Goal: Information Seeking & Learning: Learn about a topic

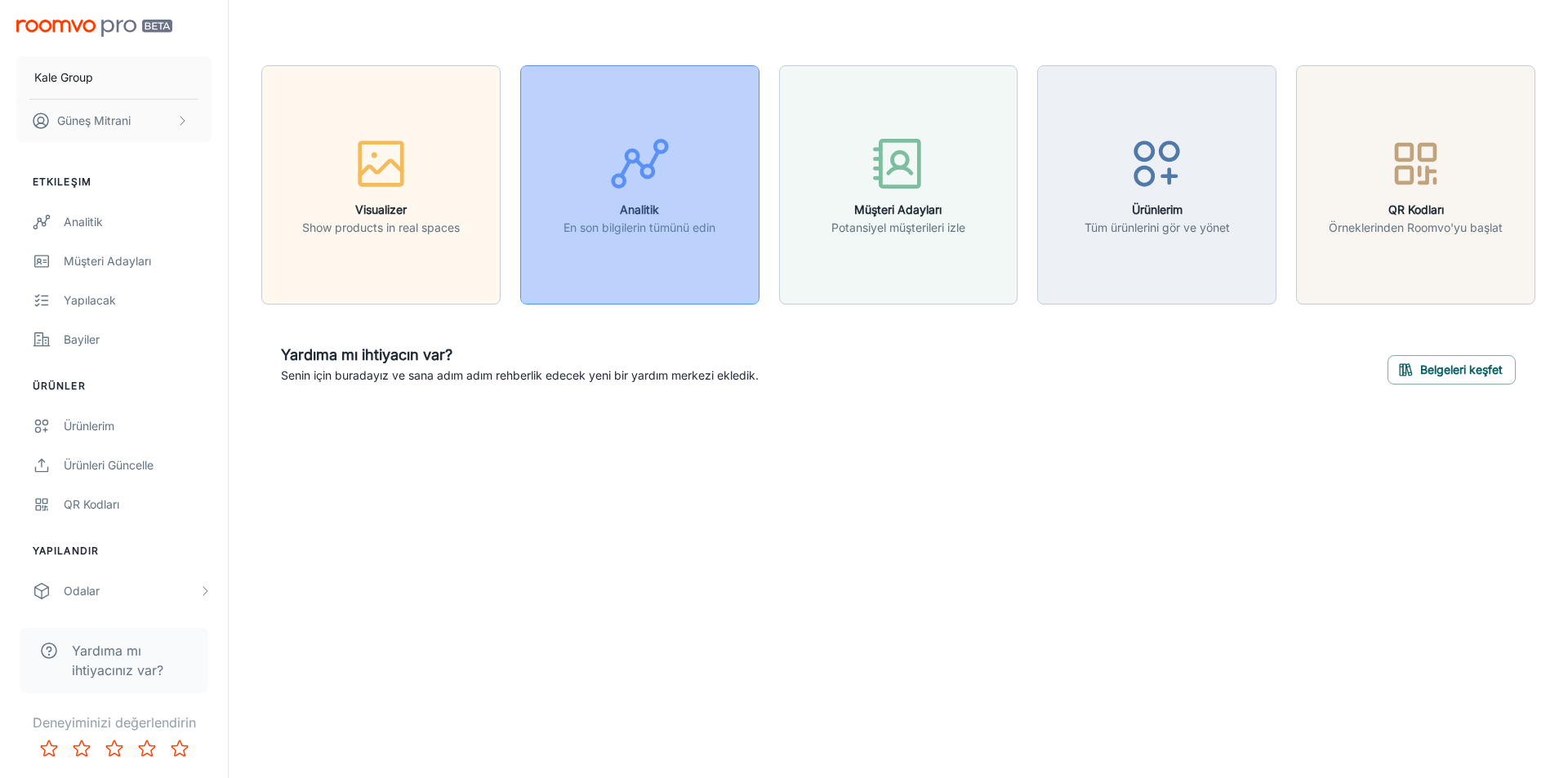
click at [648, 125] on button "Analitik En son bilgilerin tümünü edin" at bounding box center [639, 185] width 239 height 239
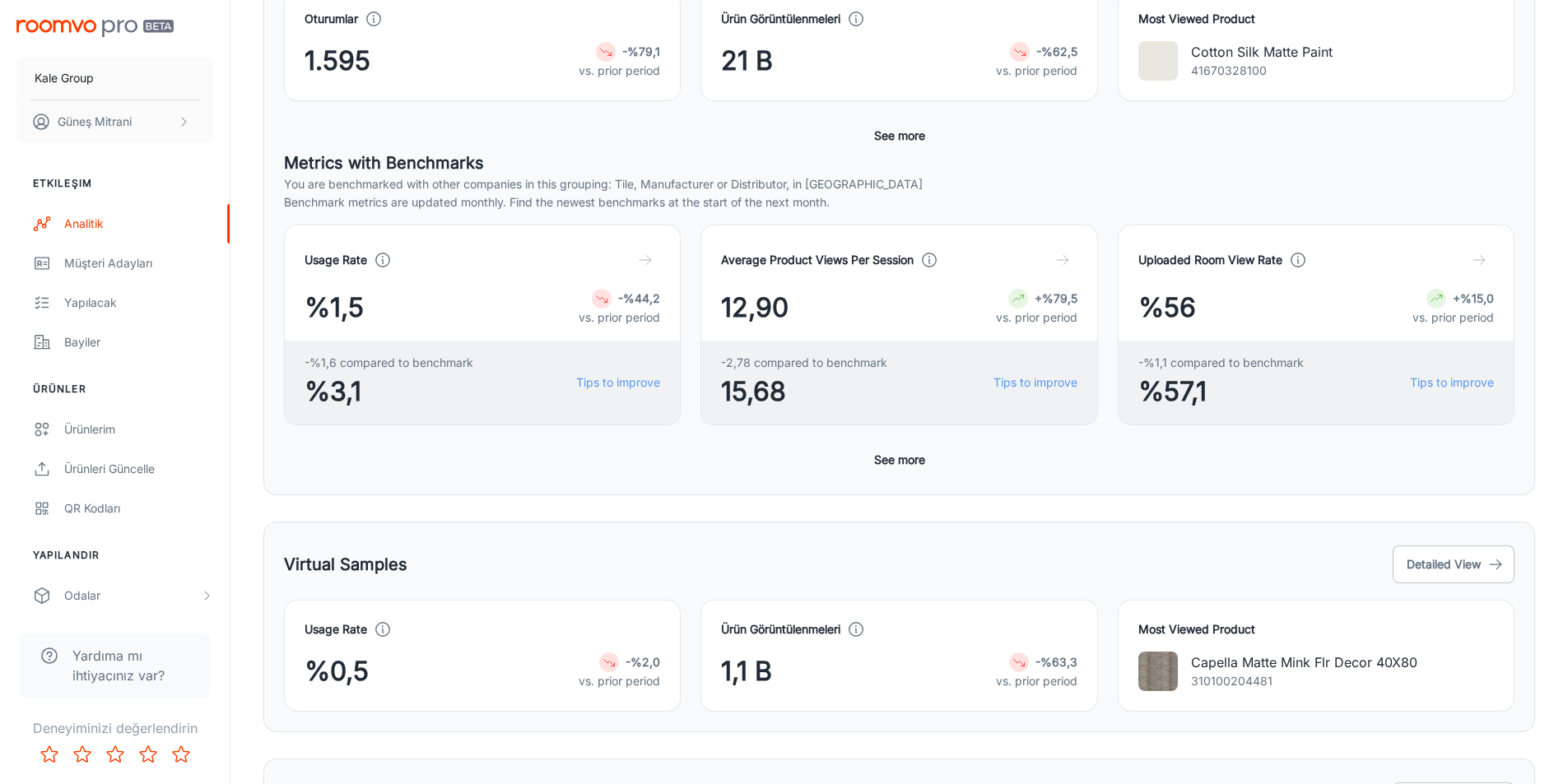
scroll to position [411, 0]
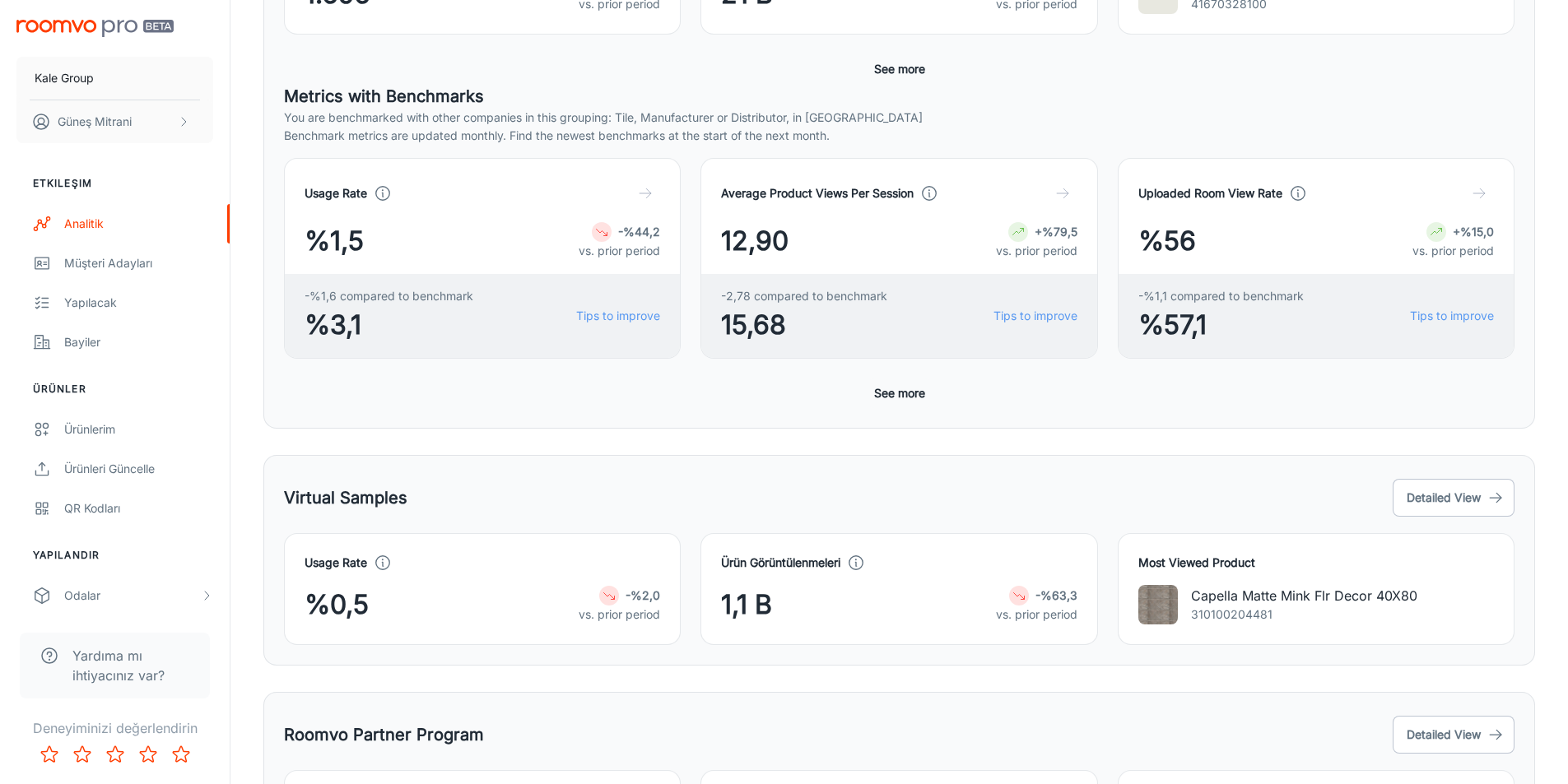
click at [888, 397] on button "See more" at bounding box center [900, 393] width 64 height 30
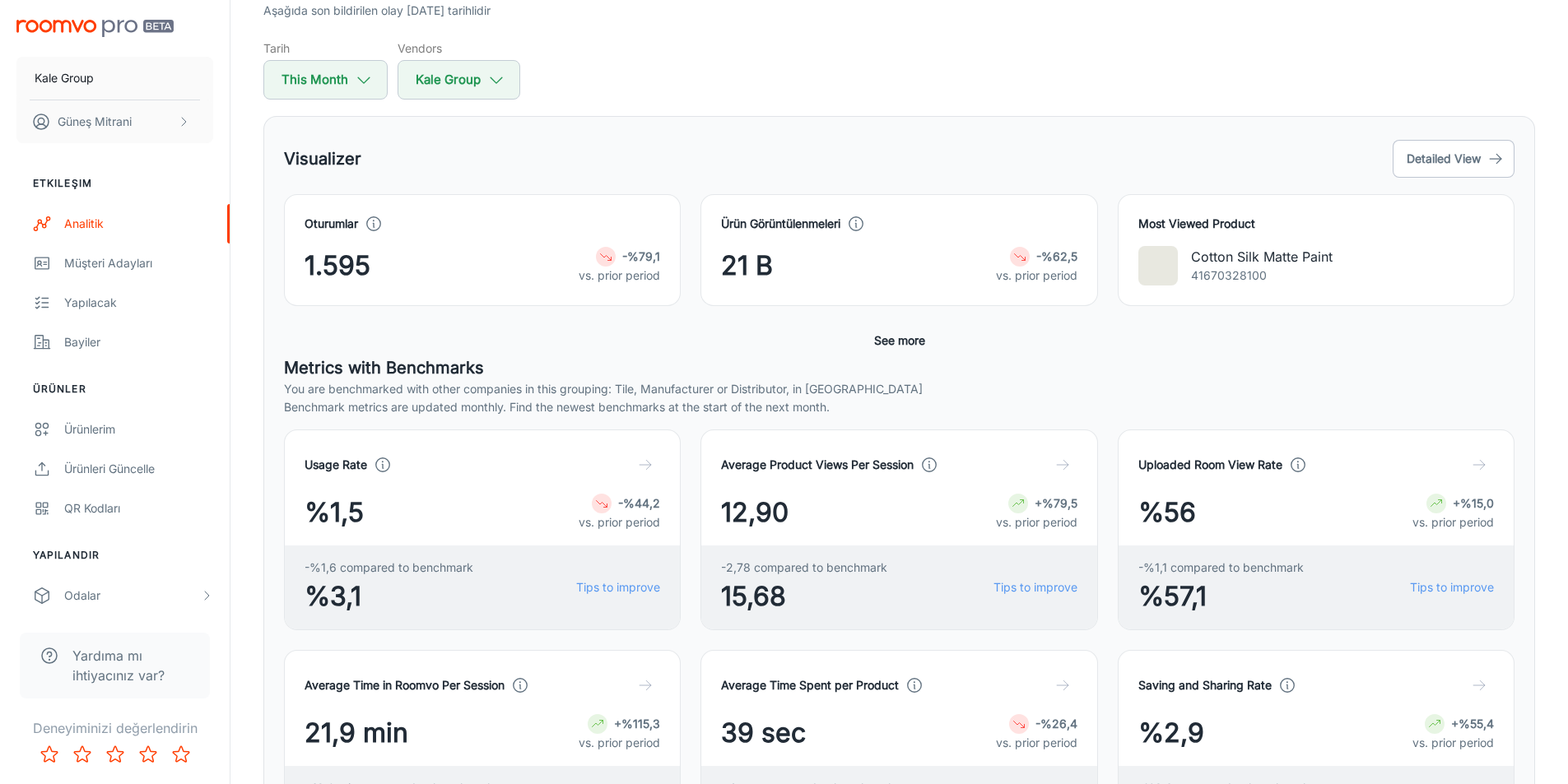
scroll to position [131, 0]
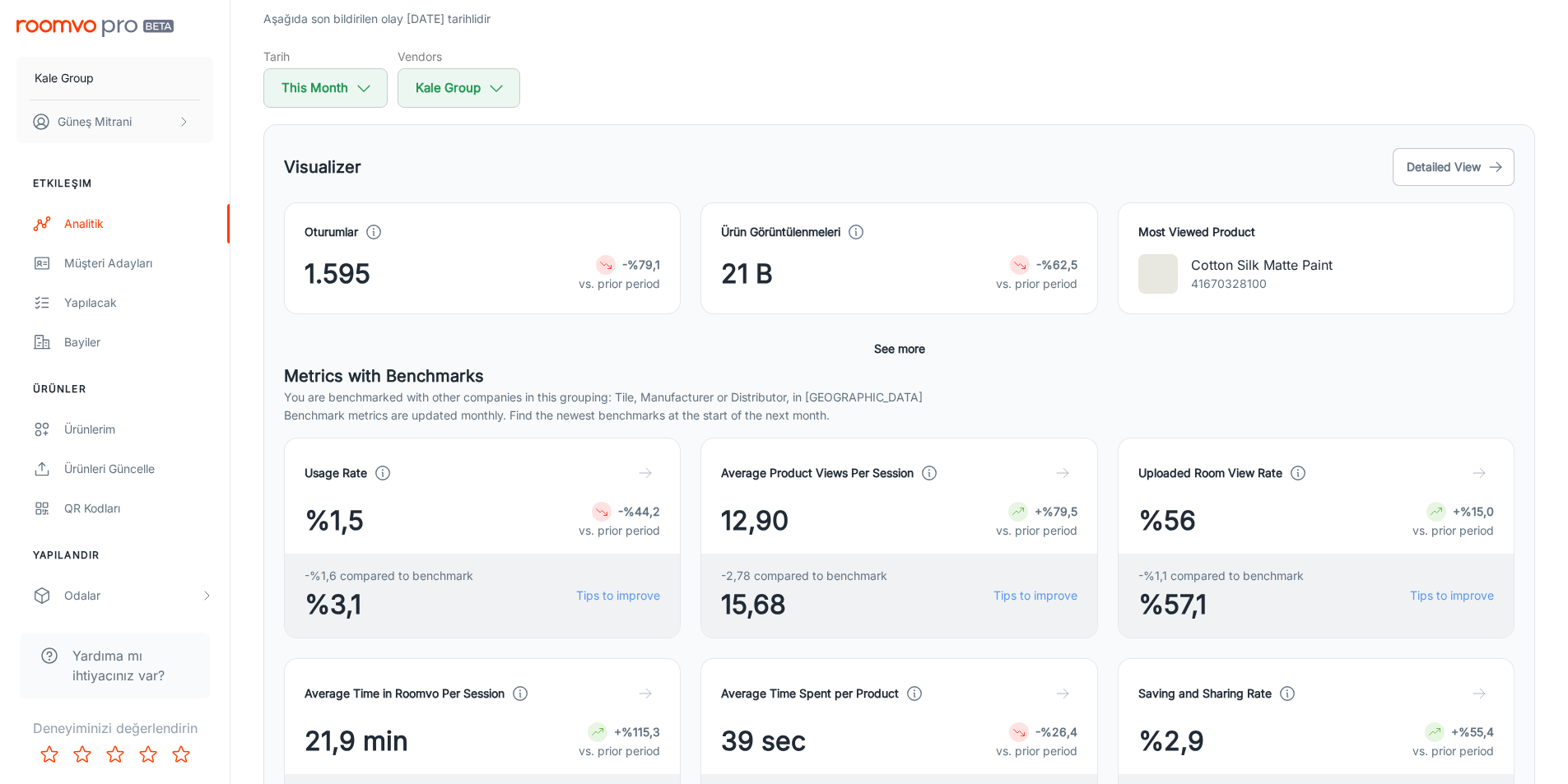
click at [859, 264] on div "21 B -%62,5 vs. prior period" at bounding box center [898, 274] width 355 height 40
click at [750, 232] on h4 "Ürün Görüntülenmeleri" at bounding box center [780, 231] width 120 height 18
click at [330, 249] on div "Oturumlar 1.595 -%79,1 vs. prior period" at bounding box center [482, 258] width 355 height 70
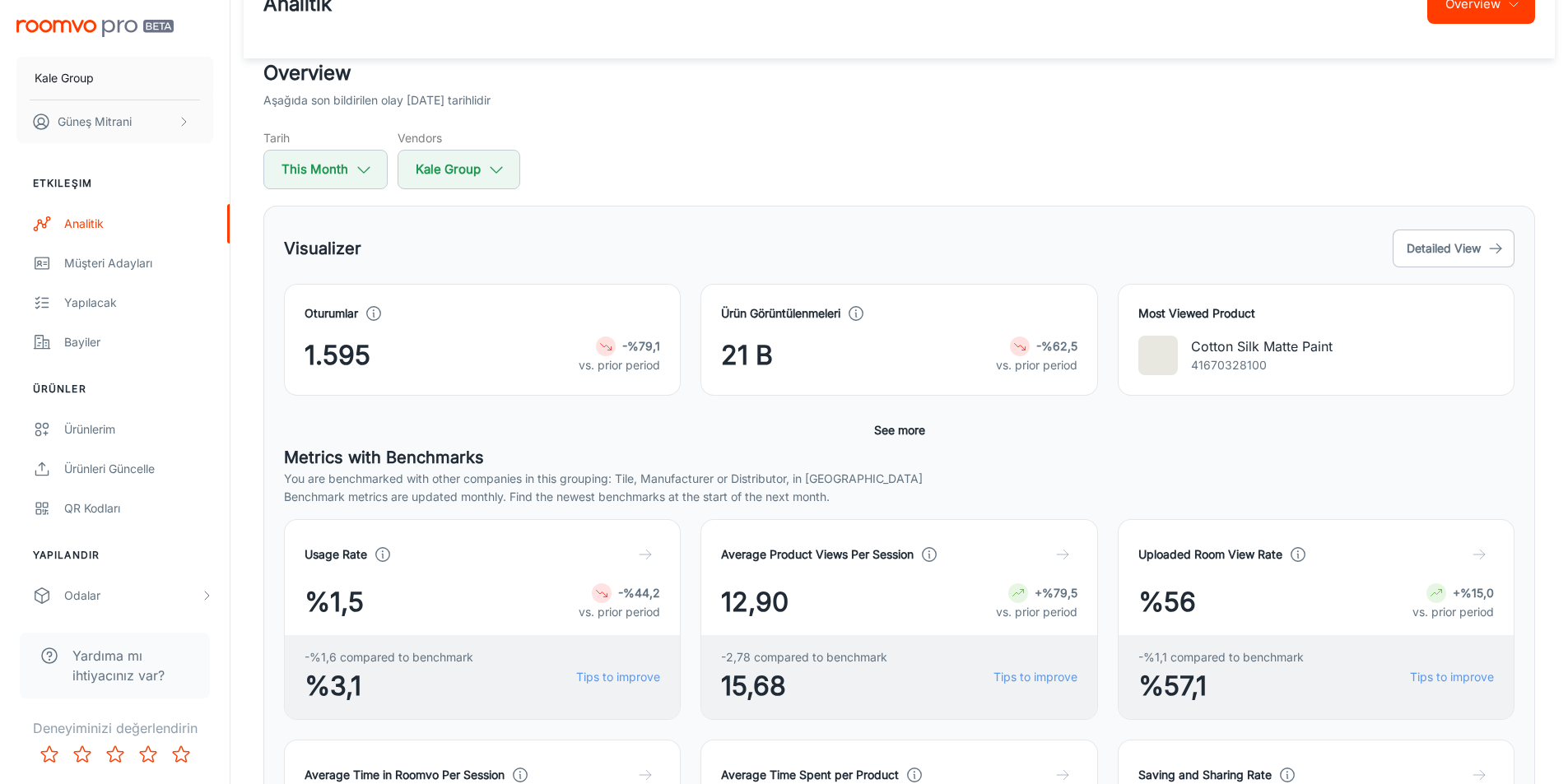
scroll to position [49, 0]
click at [370, 342] on span "1.595" at bounding box center [338, 356] width 66 height 40
drag, startPoint x: 579, startPoint y: 330, endPoint x: 1298, endPoint y: 249, distance: 723.5
click at [580, 330] on div "Oturumlar 1.595 -%79,1 vs. prior period" at bounding box center [482, 340] width 355 height 70
click at [1493, 247] on icon "button" at bounding box center [1495, 248] width 16 height 16
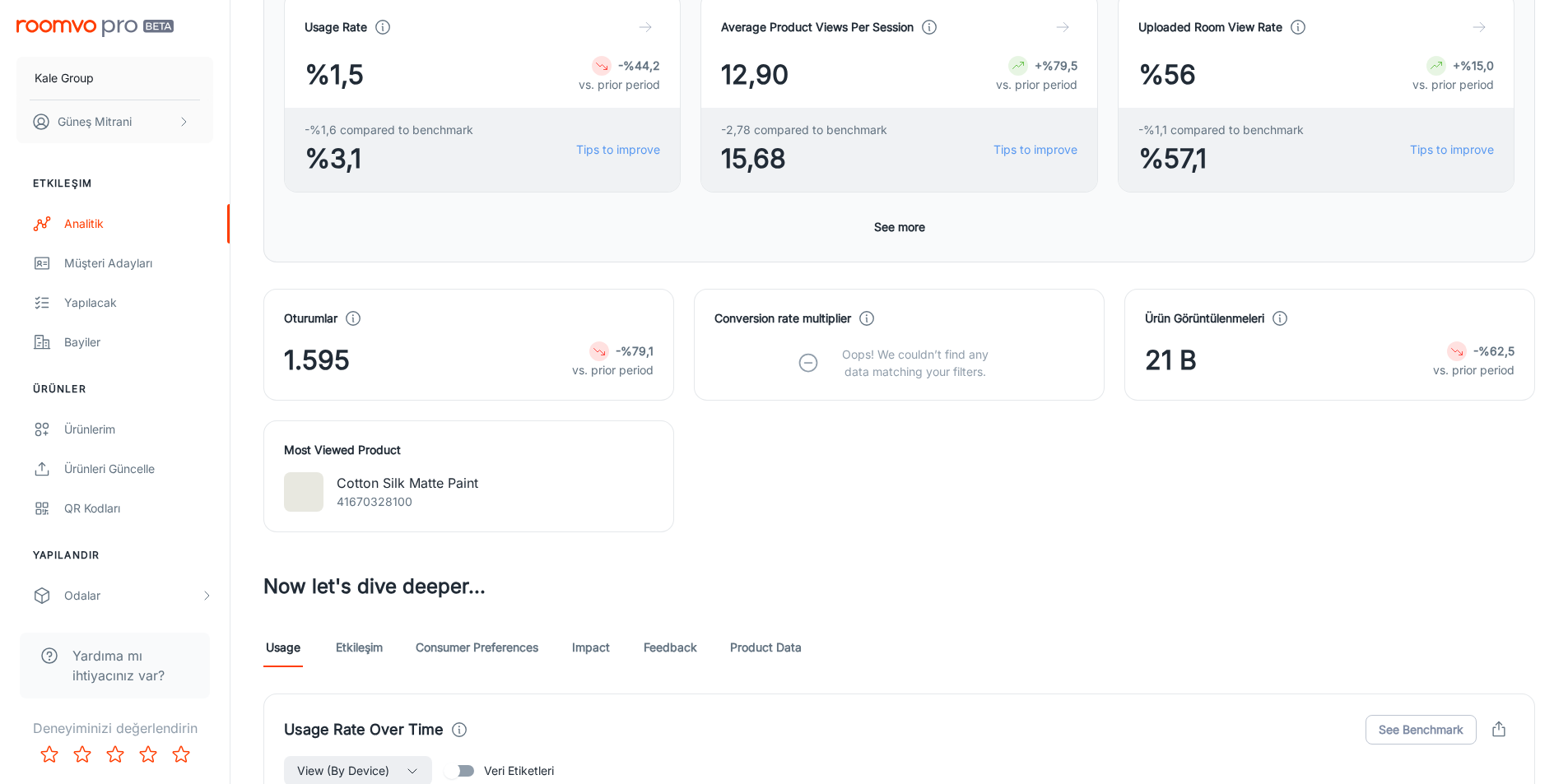
scroll to position [20, 0]
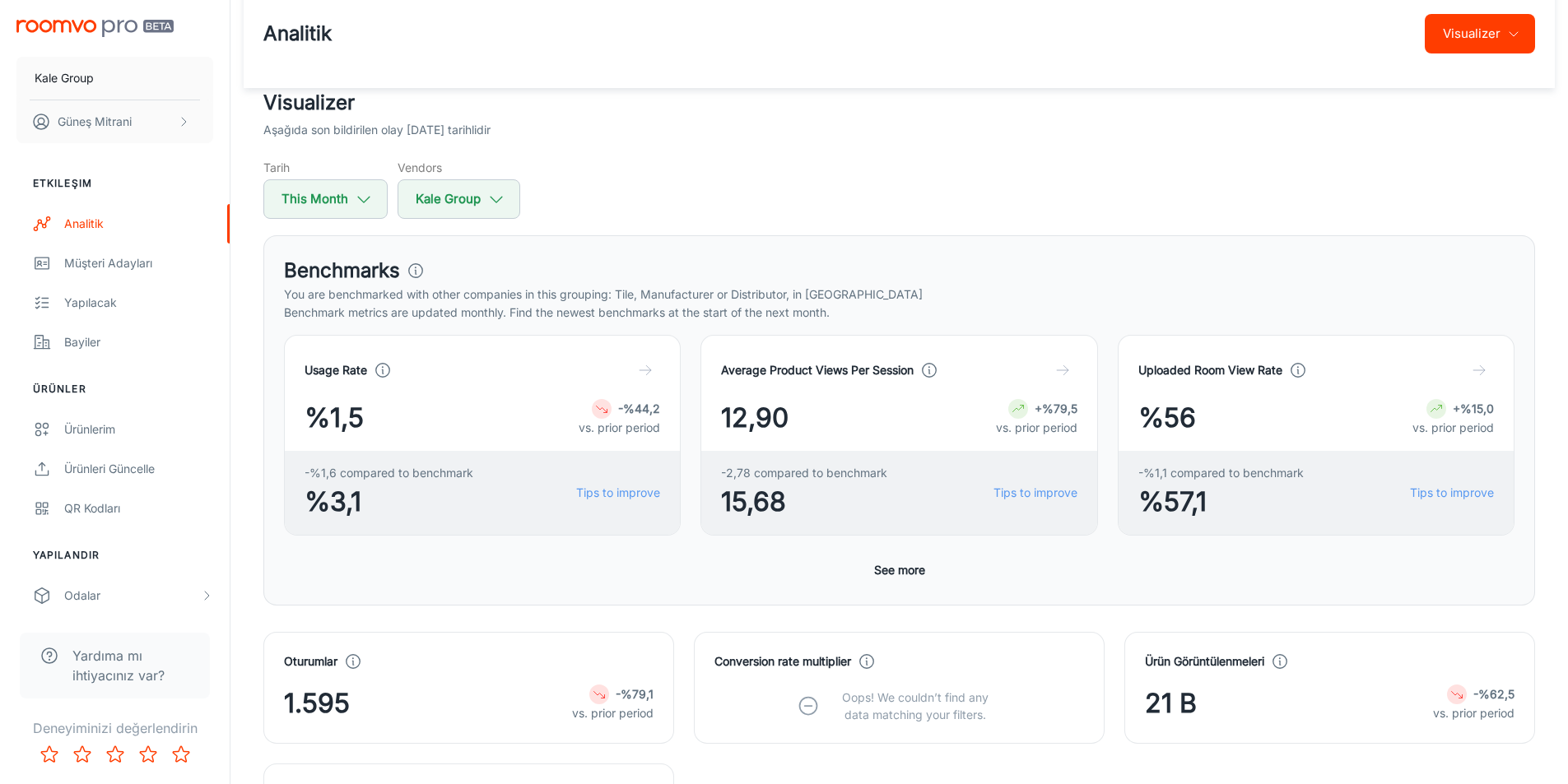
click at [1164, 431] on span "%56" at bounding box center [1168, 418] width 58 height 40
click at [795, 409] on div "12,90 +%79,5 vs. prior period" at bounding box center [898, 418] width 355 height 40
